Goal: Answer question/provide support

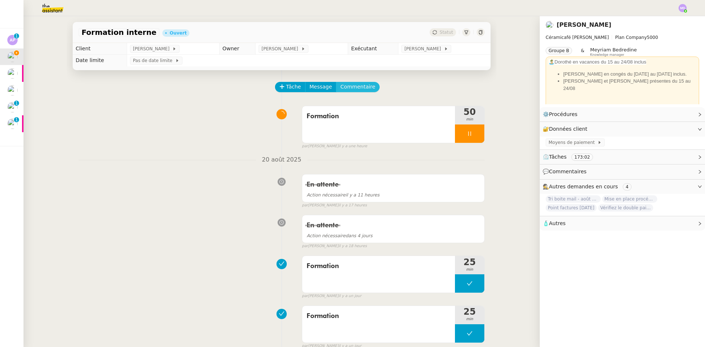
click at [356, 89] on span "Commentaire" at bounding box center [358, 87] width 35 height 8
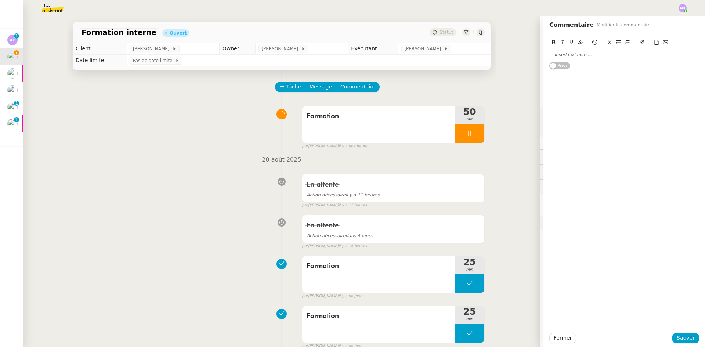
click at [594, 51] on div at bounding box center [625, 54] width 150 height 12
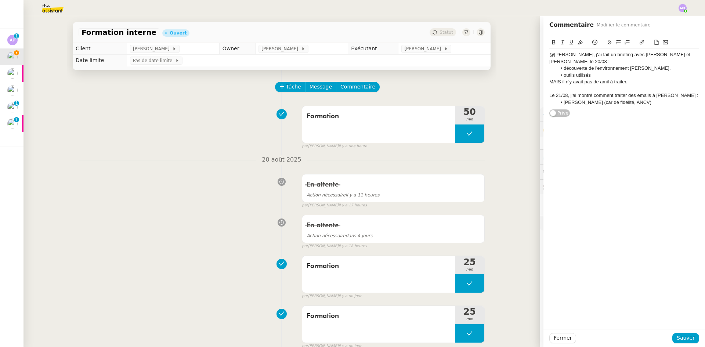
click at [654, 92] on div "Le 21/08, j'ai montré comment traiter des emails à [PERSON_NAME] :" at bounding box center [625, 95] width 150 height 7
click at [642, 99] on li "[PERSON_NAME] (car de fidélité, ANCV)" at bounding box center [628, 102] width 143 height 7
drag, startPoint x: 678, startPoint y: 337, endPoint x: 626, endPoint y: 312, distance: 58.3
click at [679, 337] on span "Sauver" at bounding box center [686, 338] width 18 height 8
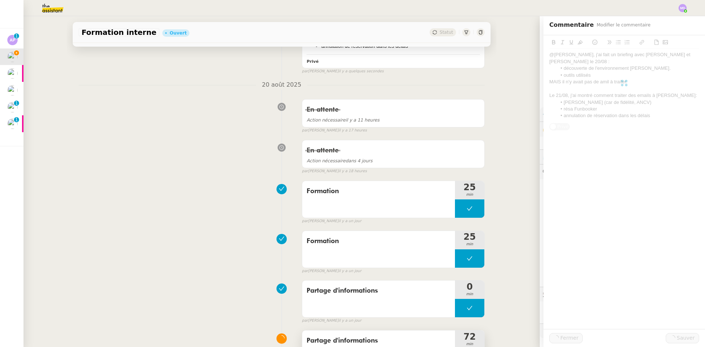
scroll to position [256, 0]
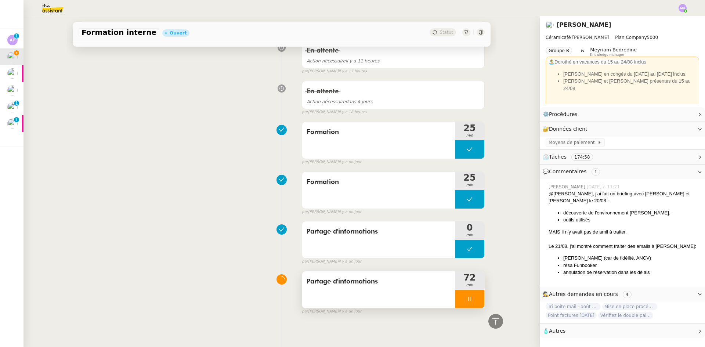
click at [467, 296] on icon at bounding box center [470, 299] width 6 height 6
click at [474, 296] on icon at bounding box center [477, 299] width 6 height 6
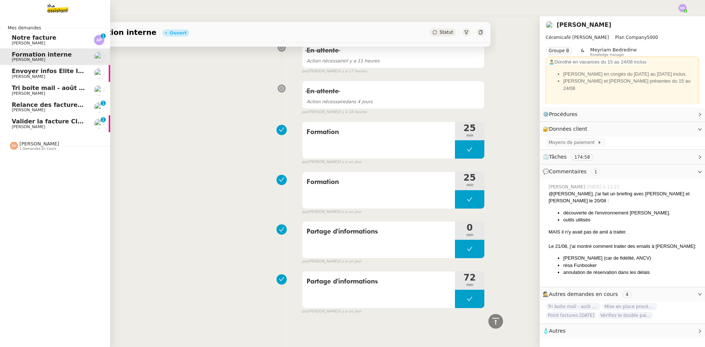
click at [34, 91] on span "Tri boite mail - août 2025" at bounding box center [53, 87] width 83 height 7
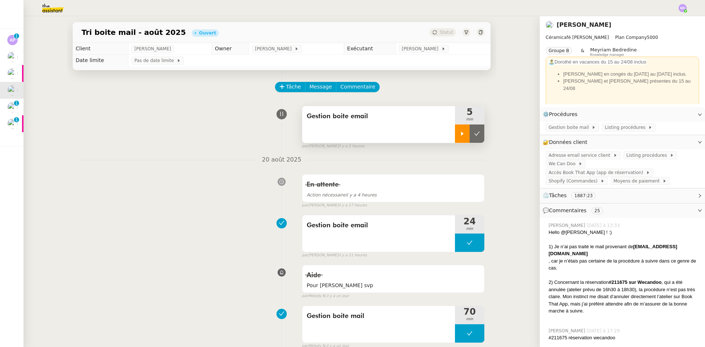
click at [455, 137] on div at bounding box center [462, 134] width 15 height 18
